Goal: Task Accomplishment & Management: Manage account settings

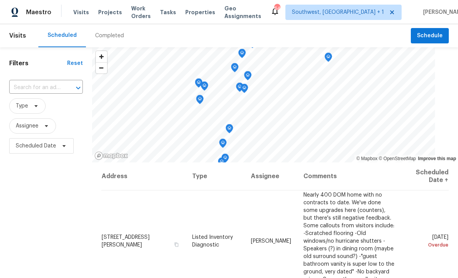
click at [106, 11] on span "Projects" at bounding box center [110, 12] width 24 height 8
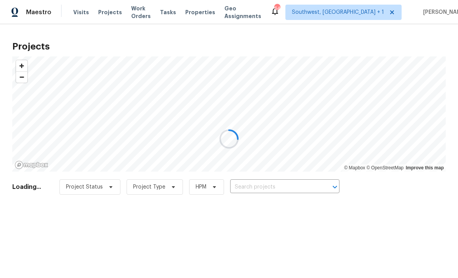
click at [269, 185] on div at bounding box center [229, 139] width 458 height 278
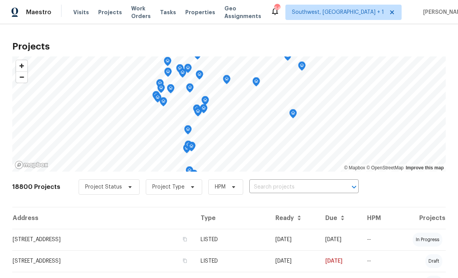
click at [263, 193] on input "text" at bounding box center [293, 187] width 88 height 12
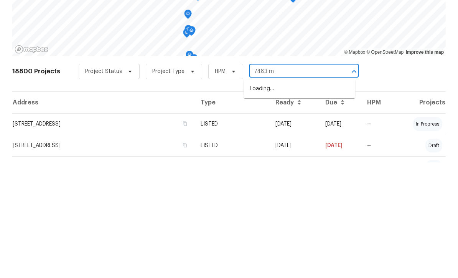
type input "7483"
click at [302, 198] on li "[STREET_ADDRESS]" at bounding box center [300, 204] width 112 height 13
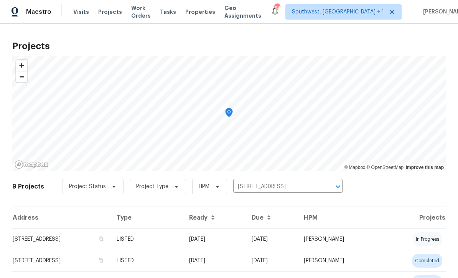
scroll to position [0, 0]
click at [244, 240] on td "[DATE]" at bounding box center [214, 239] width 63 height 21
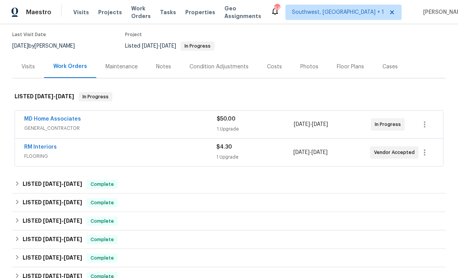
scroll to position [60, 0]
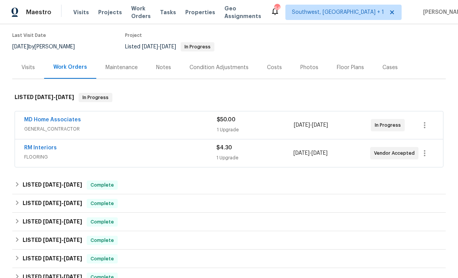
click at [267, 133] on div "1 Upgrade" at bounding box center [255, 130] width 77 height 8
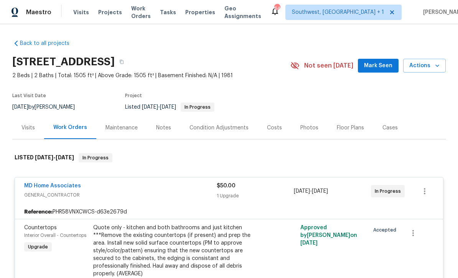
scroll to position [0, 0]
click at [129, 65] on button "button" at bounding box center [122, 62] width 14 height 14
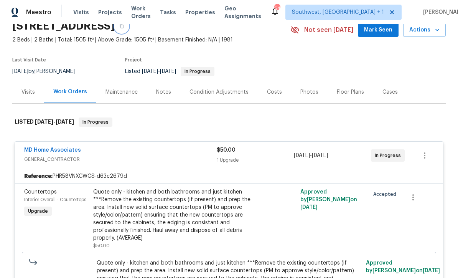
scroll to position [36, 0]
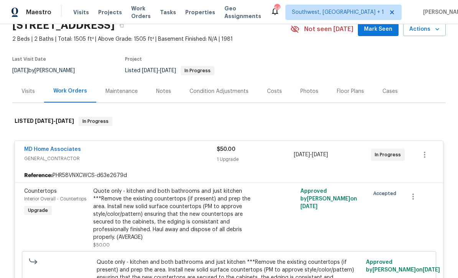
click at [114, 92] on div "Maintenance" at bounding box center [122, 91] width 32 height 8
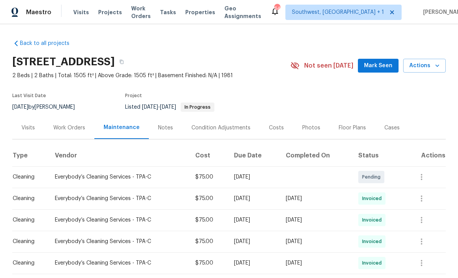
click at [63, 157] on th "Vendor" at bounding box center [119, 155] width 140 height 21
click at [58, 128] on div "Work Orders" at bounding box center [69, 128] width 32 height 8
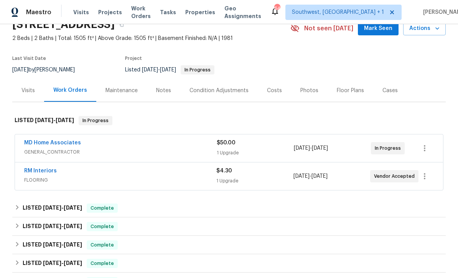
scroll to position [54, 0]
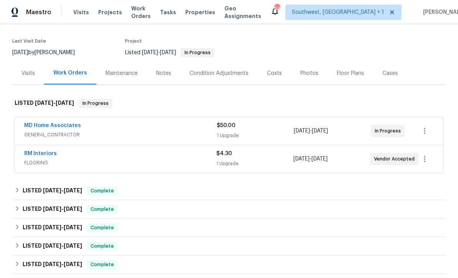
click at [164, 78] on div "Notes" at bounding box center [163, 73] width 33 height 23
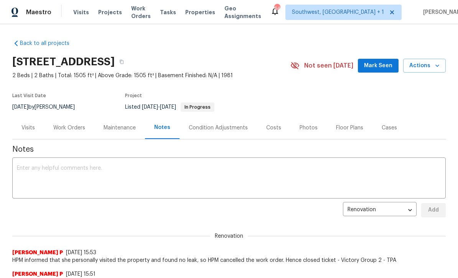
click at [64, 124] on div "Work Orders" at bounding box center [69, 128] width 32 height 8
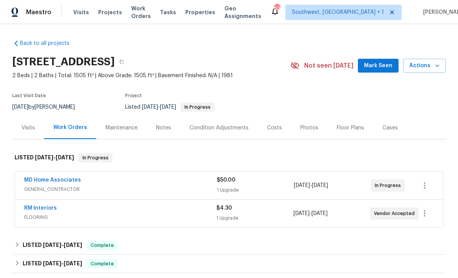
click at [74, 16] on span "Visits" at bounding box center [81, 12] width 16 height 8
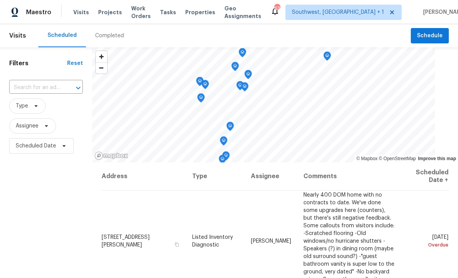
click at [26, 91] on input "text" at bounding box center [35, 88] width 52 height 12
type input "18019"
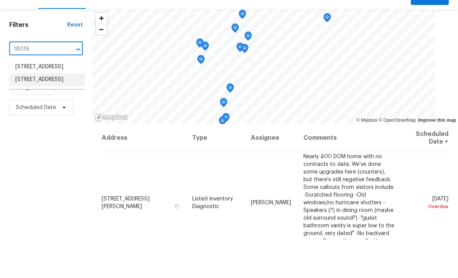
click at [28, 112] on li "[STREET_ADDRESS]" at bounding box center [46, 118] width 75 height 13
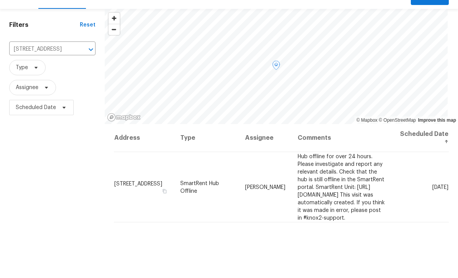
click at [0, 0] on icon at bounding box center [0, 0] width 0 height 0
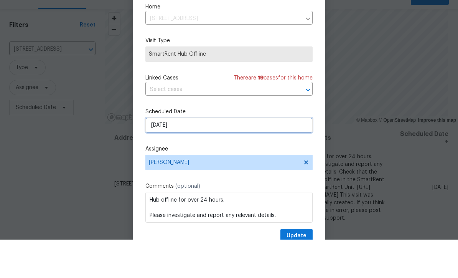
click at [229, 167] on input "[DATE]" at bounding box center [228, 163] width 167 height 15
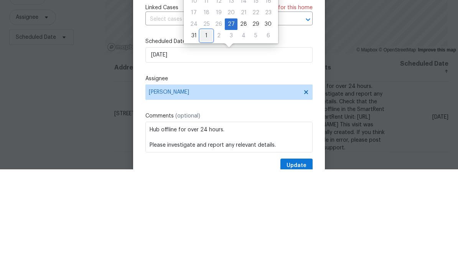
click at [210, 139] on div "1" at bounding box center [206, 144] width 12 height 11
type input "[DATE]"
select select "8"
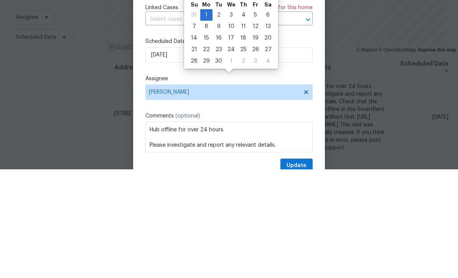
scroll to position [25, 0]
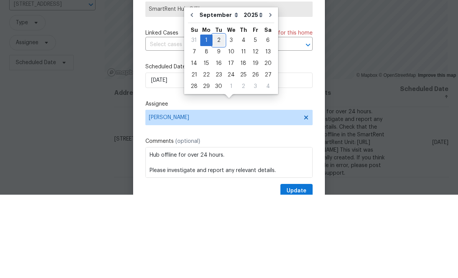
click at [220, 118] on div "2" at bounding box center [219, 123] width 12 height 11
type input "[DATE]"
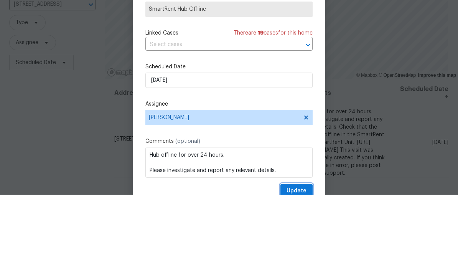
click at [300, 272] on span "Update" at bounding box center [297, 274] width 20 height 10
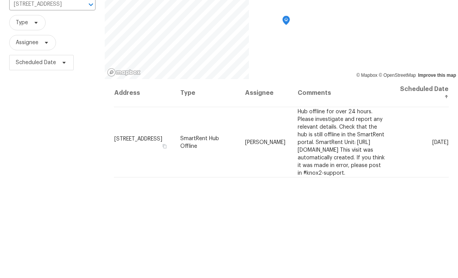
scroll to position [0, 0]
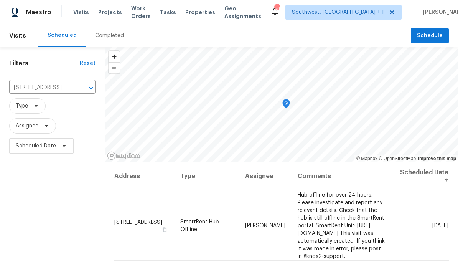
click at [105, 15] on span "Projects" at bounding box center [110, 12] width 24 height 8
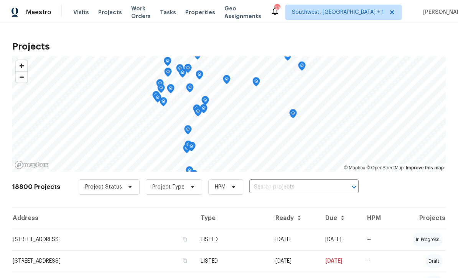
click at [289, 186] on input "text" at bounding box center [293, 187] width 88 height 12
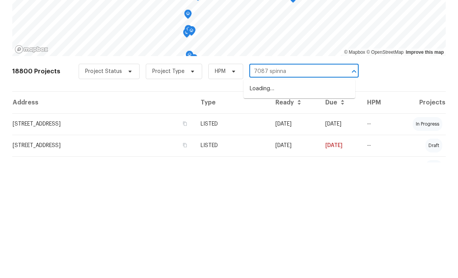
type input "7087 spinnak"
click at [305, 198] on li "[STREET_ADDRESS]" at bounding box center [300, 204] width 112 height 13
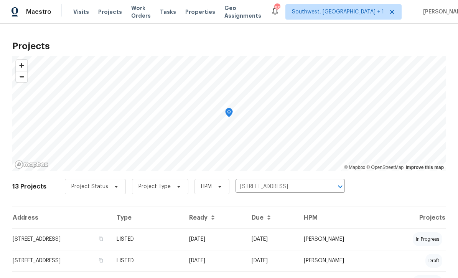
scroll to position [0, 0]
click at [246, 242] on td "[DATE]" at bounding box center [214, 239] width 63 height 21
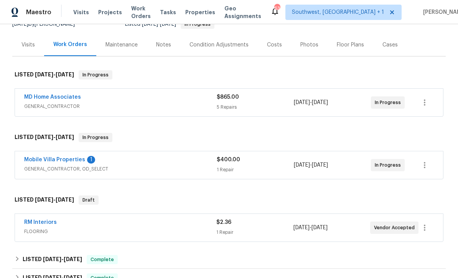
scroll to position [83, 0]
click at [36, 162] on link "Mobile Villa Properties" at bounding box center [54, 159] width 61 height 5
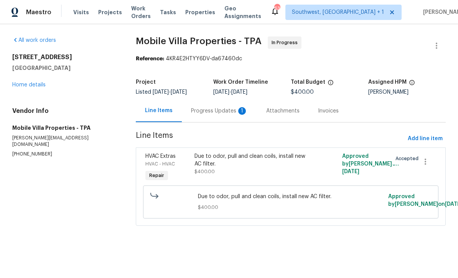
click at [219, 111] on div "Progress Updates 1" at bounding box center [219, 111] width 57 height 8
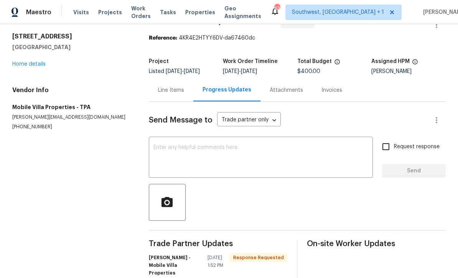
scroll to position [20, 0]
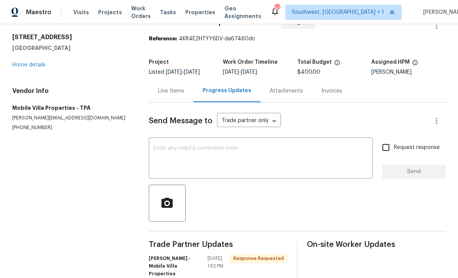
click at [248, 157] on textarea at bounding box center [261, 158] width 215 height 27
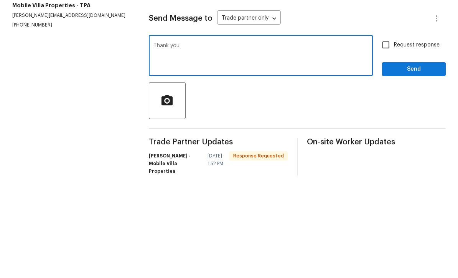
type textarea "Thank you"
click at [389, 139] on input "Request response" at bounding box center [386, 147] width 16 height 16
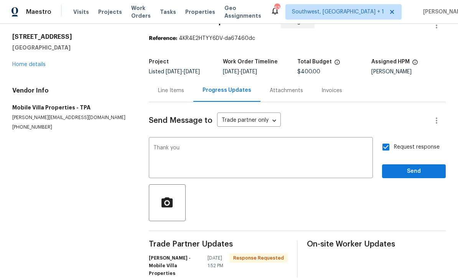
click at [387, 139] on input "Request response" at bounding box center [386, 147] width 16 height 16
checkbox input "false"
click at [412, 165] on button "Send" at bounding box center [414, 172] width 64 height 14
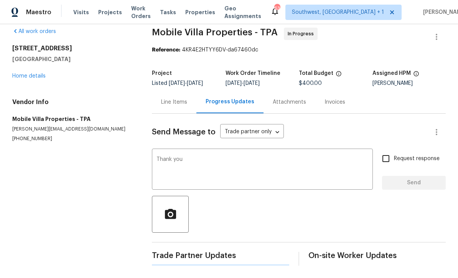
scroll to position [0, 0]
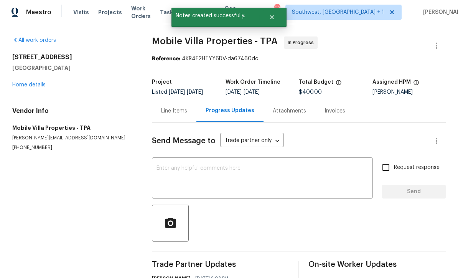
click at [25, 82] on link "Home details" at bounding box center [28, 84] width 33 height 5
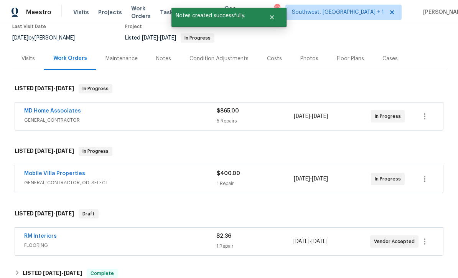
scroll to position [48, 0]
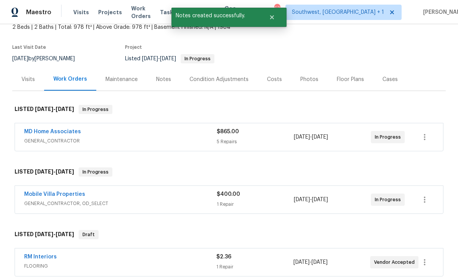
click at [30, 129] on link "MD Home Associates" at bounding box center [52, 131] width 57 height 5
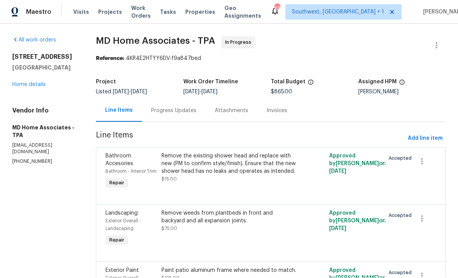
scroll to position [0, 0]
click at [80, 13] on span "Visits" at bounding box center [81, 12] width 16 height 8
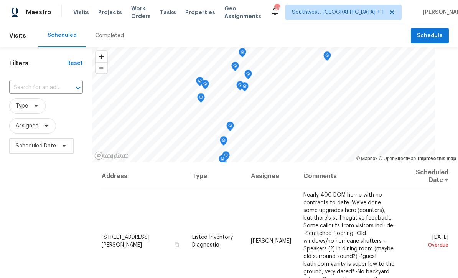
click at [38, 89] on input "text" at bounding box center [35, 88] width 52 height 12
type input "7087 spinnak"
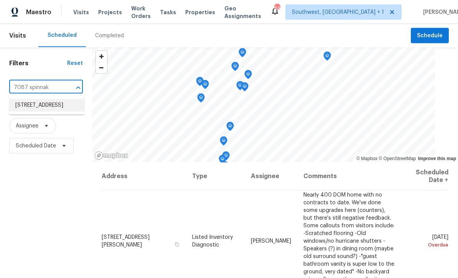
click at [20, 104] on li "[STREET_ADDRESS]" at bounding box center [46, 105] width 75 height 13
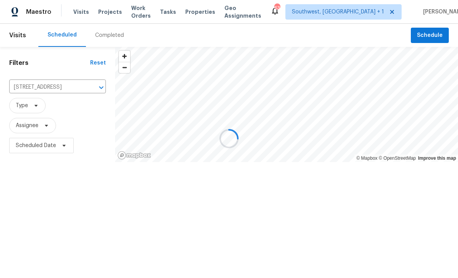
scroll to position [0, 0]
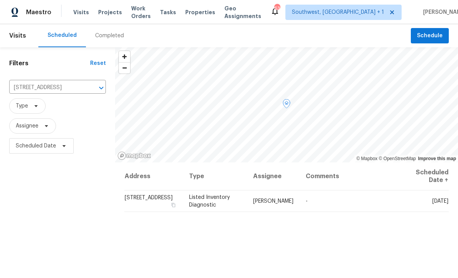
click at [0, 0] on span at bounding box center [0, 0] width 0 height 0
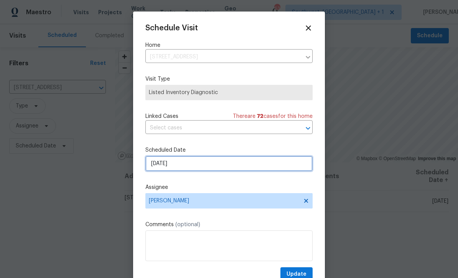
click at [222, 170] on input "[DATE]" at bounding box center [228, 163] width 167 height 15
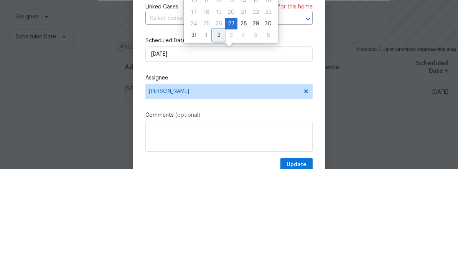
click at [218, 139] on div "2" at bounding box center [219, 144] width 12 height 11
type input "[DATE]"
select select "8"
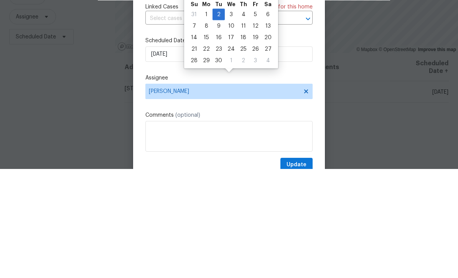
scroll to position [25, 0]
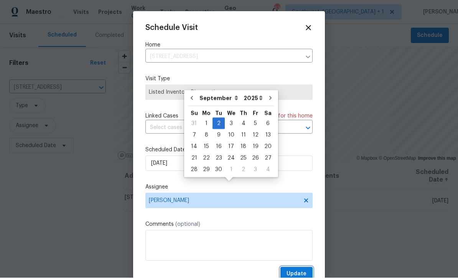
click at [300, 274] on span "Update" at bounding box center [297, 274] width 20 height 10
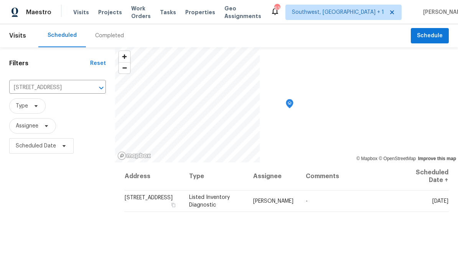
scroll to position [0, 0]
click at [45, 88] on input "[STREET_ADDRESS]" at bounding box center [46, 88] width 75 height 12
type input "3328 circl"
click at [24, 108] on li "[STREET_ADDRESS]" at bounding box center [54, 105] width 91 height 13
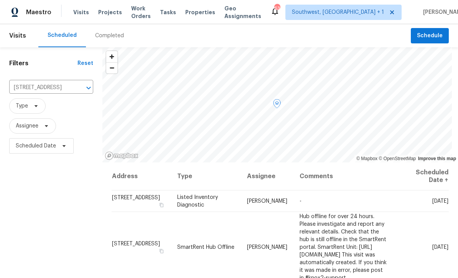
click at [0, 0] on icon at bounding box center [0, 0] width 0 height 0
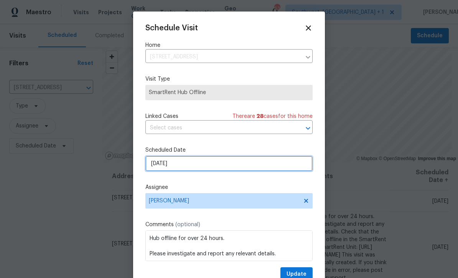
click at [220, 165] on input "[DATE]" at bounding box center [228, 163] width 167 height 15
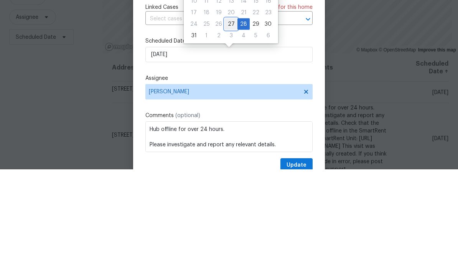
click at [228, 127] on div "27" at bounding box center [231, 132] width 13 height 11
type input "[DATE]"
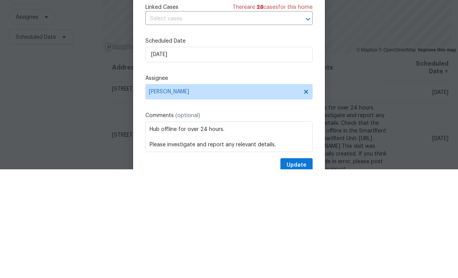
scroll to position [25, 0]
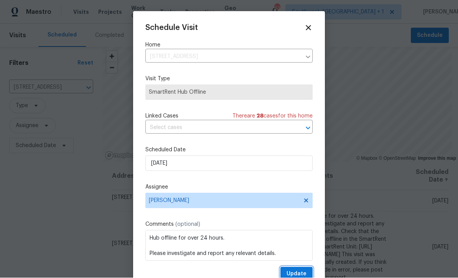
click at [307, 273] on button "Update" at bounding box center [297, 274] width 32 height 14
